Goal: Task Accomplishment & Management: Manage account settings

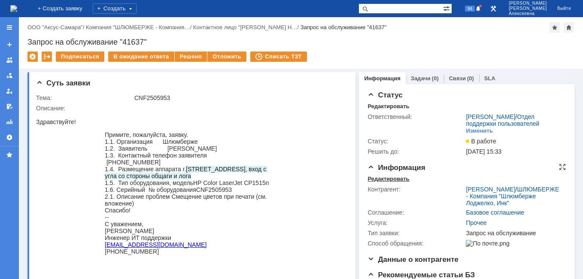
click at [378, 182] on div "Редактировать" at bounding box center [388, 179] width 42 height 7
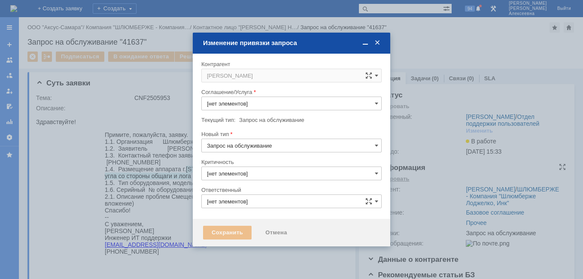
type input "3. Низкая"
type input "[не указано]"
type input "[PERSON_NAME]"
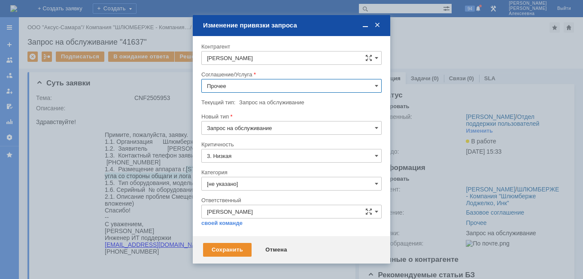
click at [373, 86] on input "Прочее" at bounding box center [291, 86] width 180 height 14
click at [432, 145] on div at bounding box center [291, 139] width 583 height 279
type input "Прочее"
click at [375, 22] on span at bounding box center [377, 25] width 9 height 8
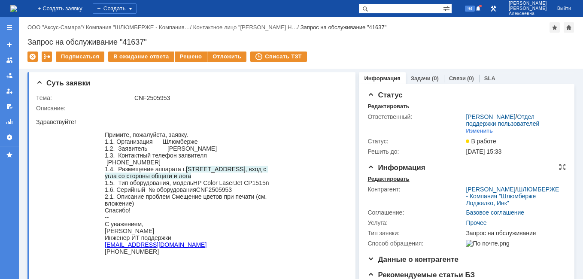
click at [378, 182] on div "Редактировать" at bounding box center [388, 179] width 42 height 7
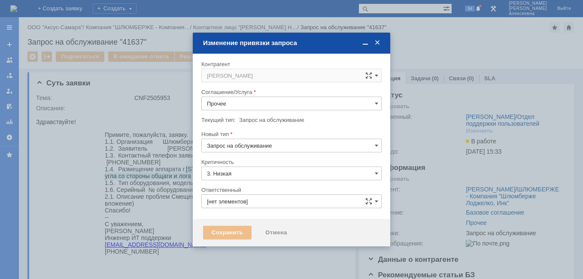
type input "[не указано]"
type input "[PERSON_NAME]"
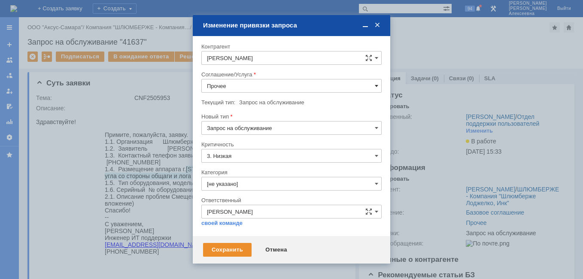
click at [375, 88] on span at bounding box center [376, 85] width 3 height 7
click at [230, 117] on span "Прочее" at bounding box center [291, 119] width 169 height 7
type input "Прочее"
click at [231, 249] on div "Сохранить" at bounding box center [227, 250] width 48 height 14
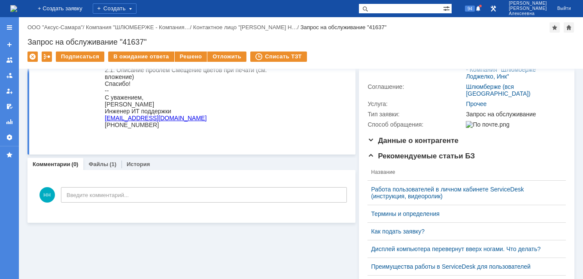
scroll to position [129, 0]
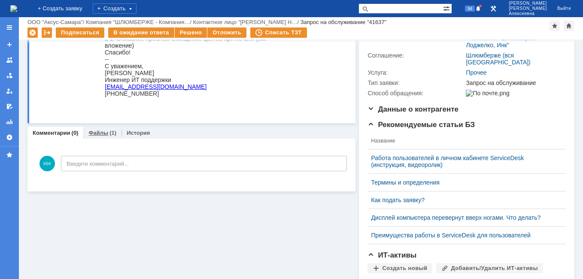
click at [99, 133] on link "Файлы" at bounding box center [98, 133] width 20 height 6
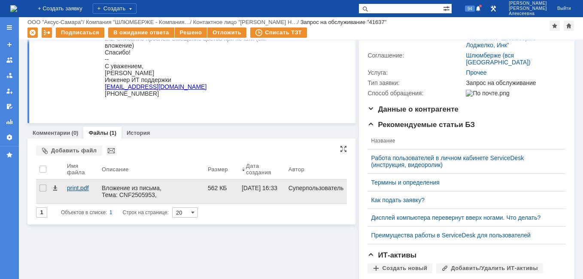
click at [85, 187] on div "print.pdf" at bounding box center [81, 188] width 28 height 7
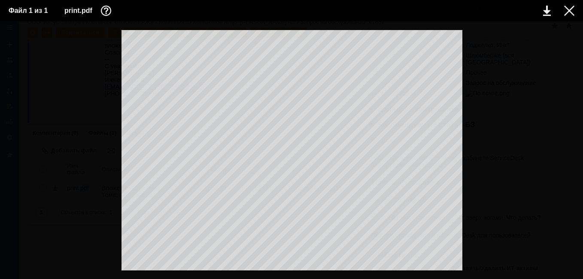
scroll to position [729, 0]
click at [567, 13] on div at bounding box center [569, 11] width 10 height 10
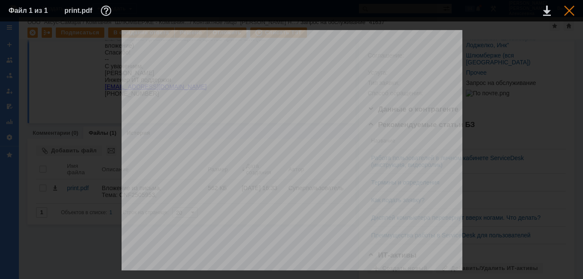
click at [571, 12] on div at bounding box center [569, 11] width 10 height 10
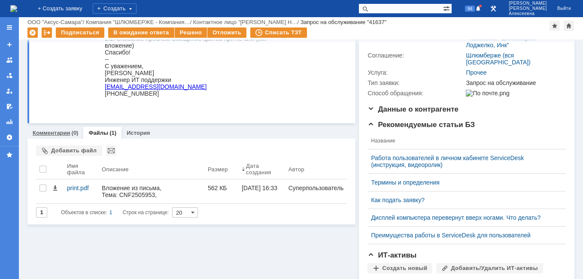
click at [55, 131] on link "Комментарии" at bounding box center [52, 133] width 38 height 6
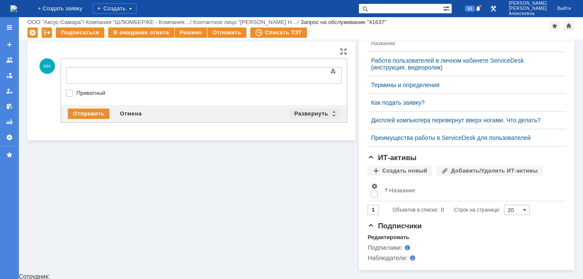
click at [333, 112] on div "Развернуть" at bounding box center [314, 114] width 51 height 10
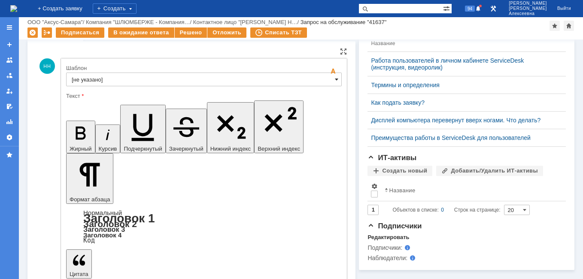
click at [335, 80] on span at bounding box center [336, 79] width 3 height 7
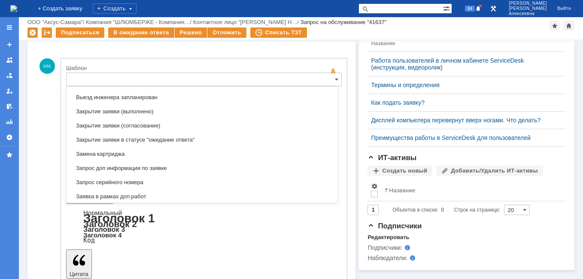
scroll to position [466, 0]
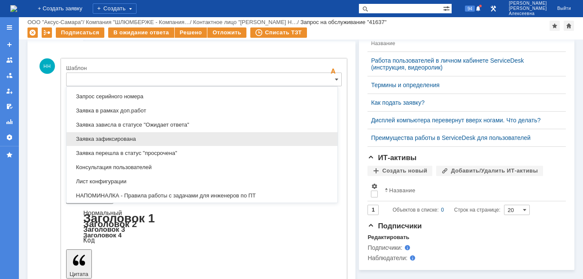
click at [130, 136] on span "Заявка зафиксирована" at bounding box center [202, 139] width 260 height 7
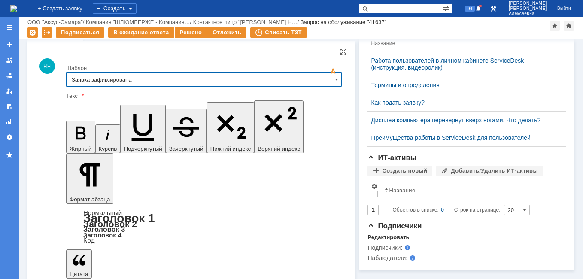
type input "Заявка зафиксирована"
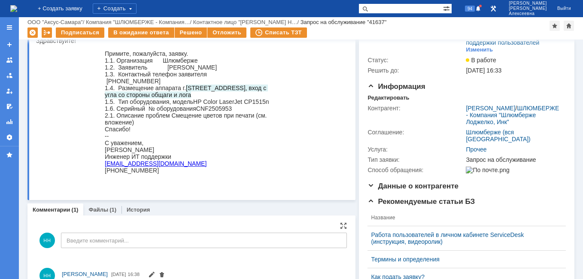
scroll to position [0, 0]
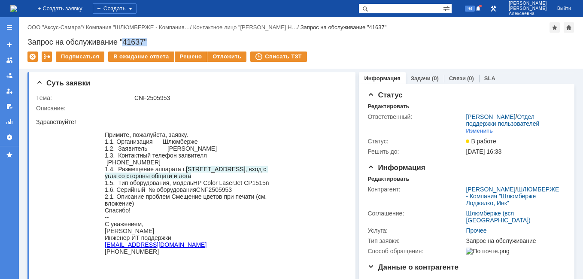
drag, startPoint x: 146, startPoint y: 39, endPoint x: 124, endPoint y: 41, distance: 22.5
click at [124, 41] on div "Запрос на обслуживание "41637"" at bounding box center [300, 42] width 547 height 9
copy div "41637""
drag, startPoint x: 260, startPoint y: 250, endPoint x: 246, endPoint y: 234, distance: 21.3
click at [259, 248] on div "[EMAIL_ADDRESS][DOMAIN_NAME]" at bounding box center [189, 244] width 168 height 7
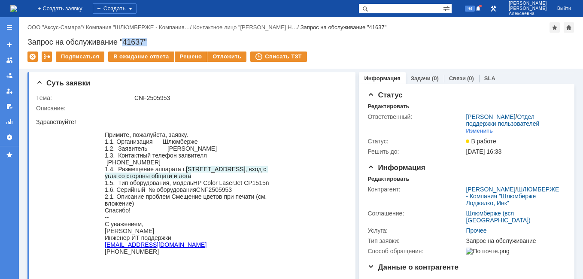
click at [144, 40] on div "Запрос на обслуживание "41637"" at bounding box center [300, 42] width 547 height 9
drag, startPoint x: 144, startPoint y: 41, endPoint x: 124, endPoint y: 43, distance: 20.7
click at [124, 43] on div "Запрос на обслуживание "41637"" at bounding box center [300, 42] width 547 height 9
copy div "41637"
